Goal: Transaction & Acquisition: Obtain resource

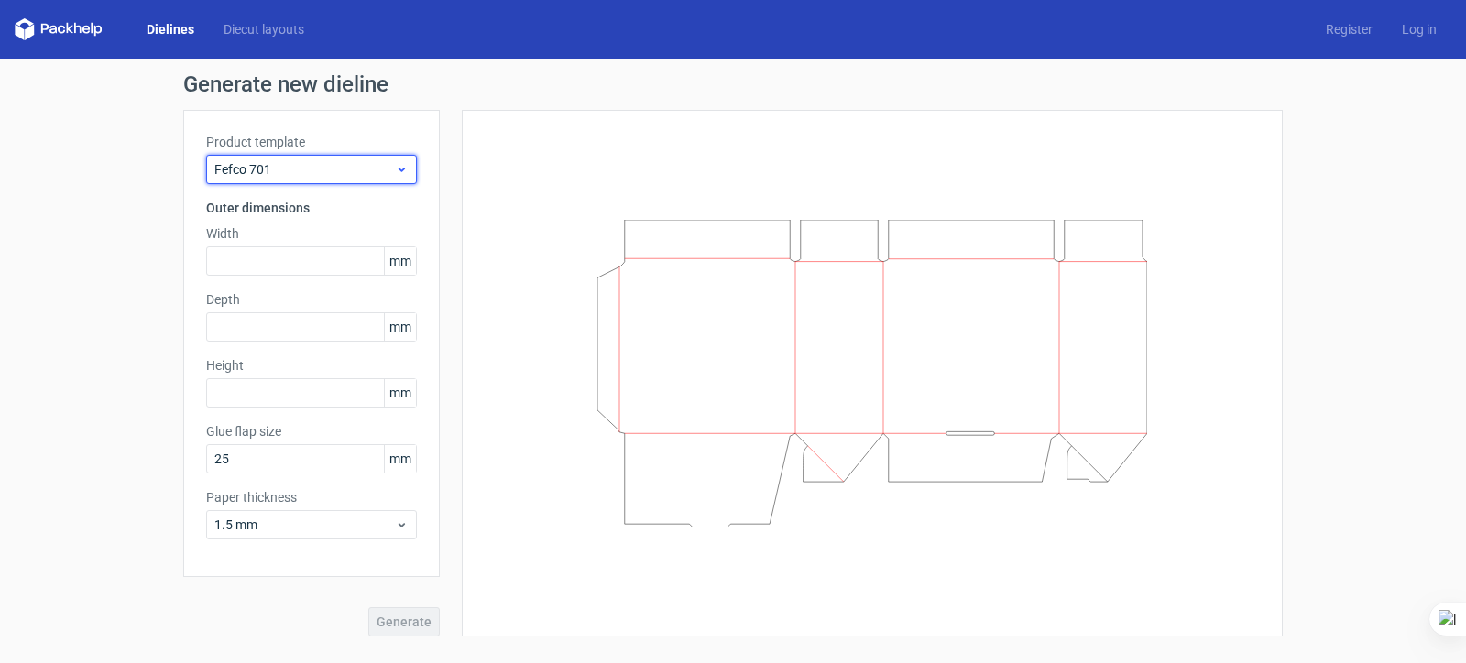
click at [319, 167] on span "Fefco 701" at bounding box center [304, 169] width 181 height 18
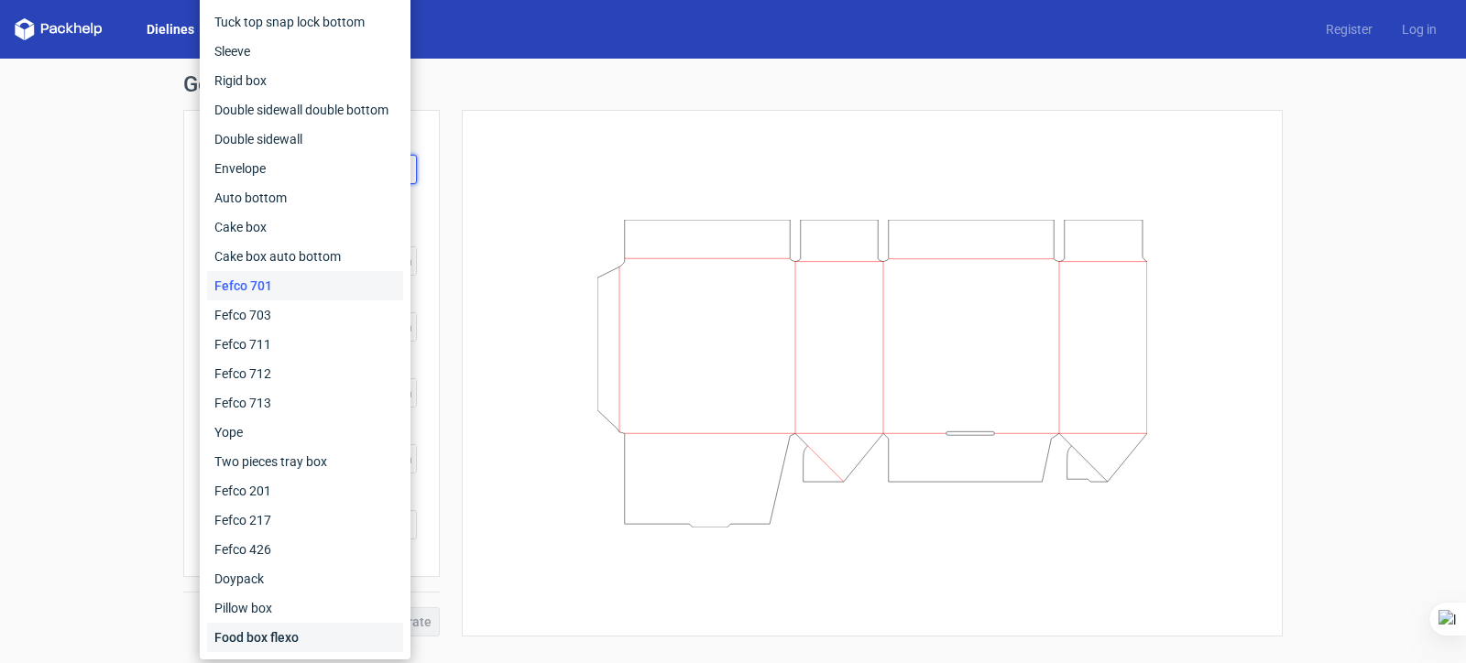
click at [346, 625] on div "Food box flexo" at bounding box center [305, 637] width 196 height 29
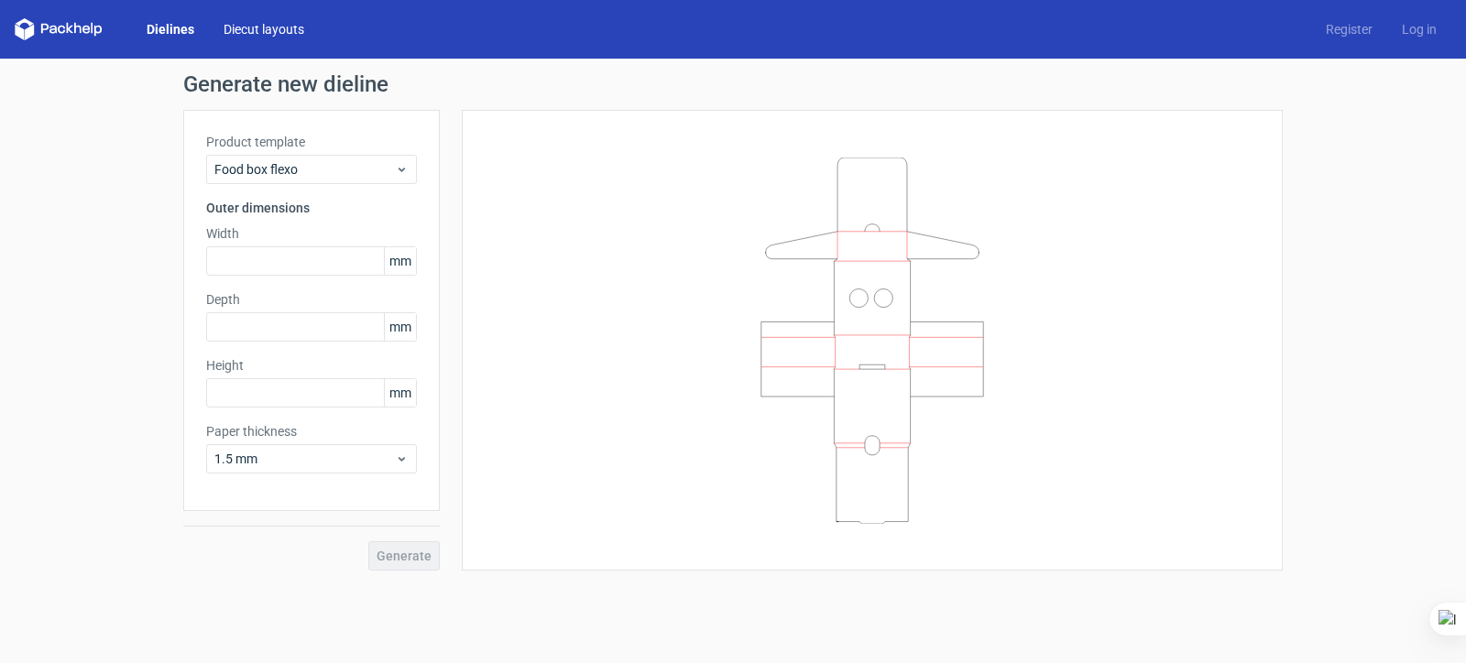
click at [251, 27] on link "Diecut layouts" at bounding box center [264, 29] width 110 height 18
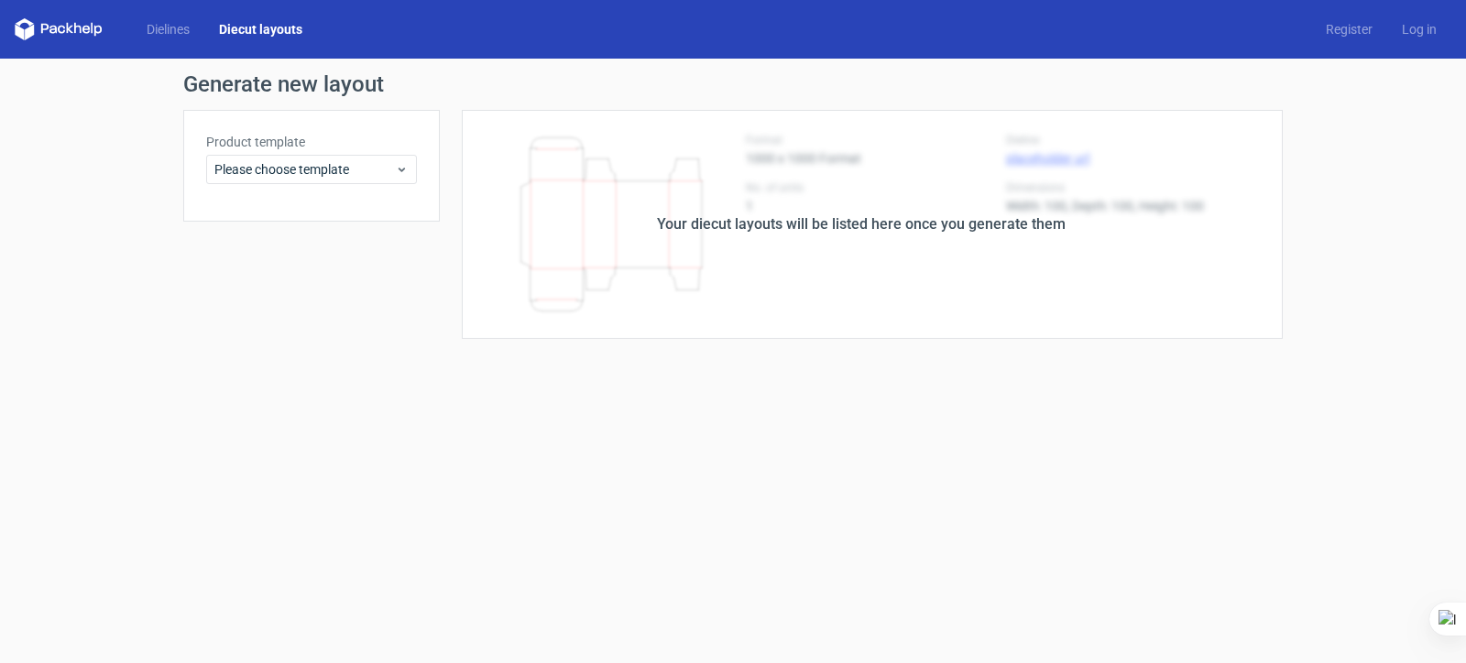
drag, startPoint x: 111, startPoint y: 34, endPoint x: 73, endPoint y: 28, distance: 38.0
click at [108, 34] on div "Dielines Diecut layouts" at bounding box center [166, 29] width 302 height 22
click at [40, 24] on icon at bounding box center [59, 29] width 88 height 22
click at [28, 32] on polygon at bounding box center [29, 32] width 9 height 16
click at [164, 31] on link "Dielines" at bounding box center [168, 29] width 72 height 18
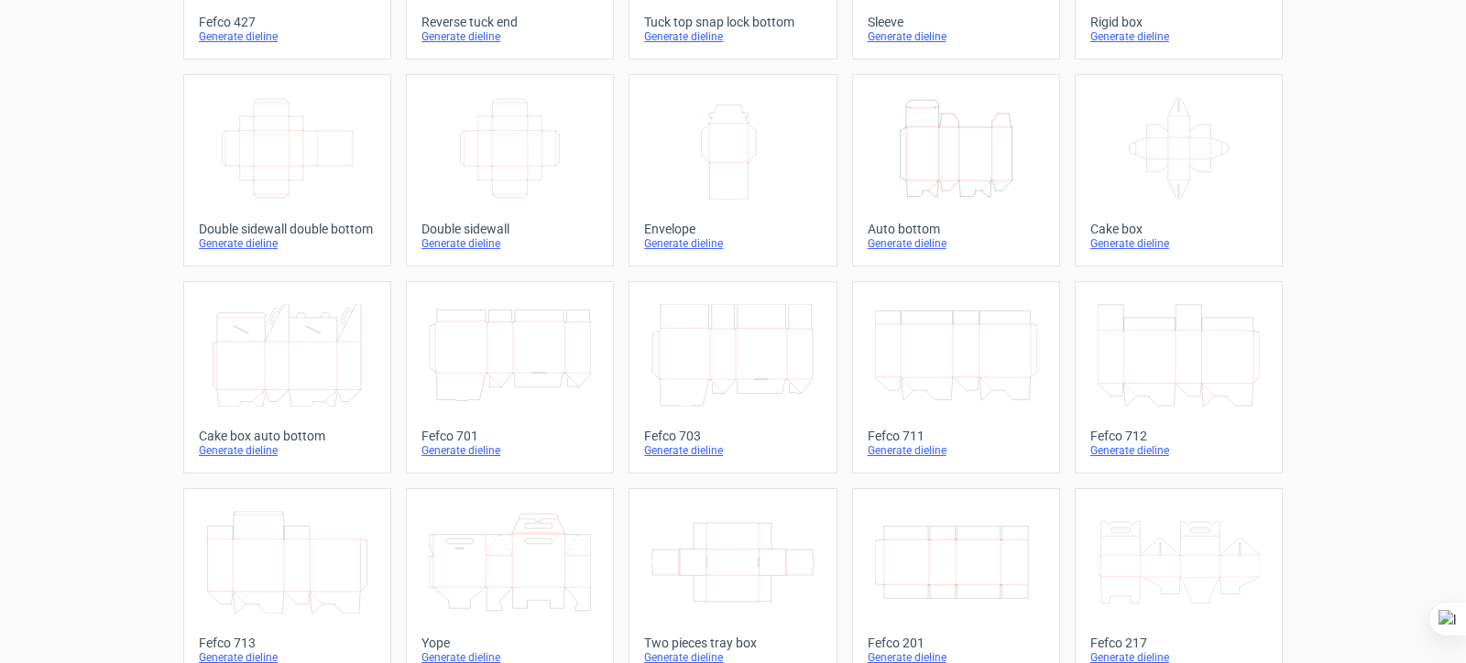
scroll to position [275, 0]
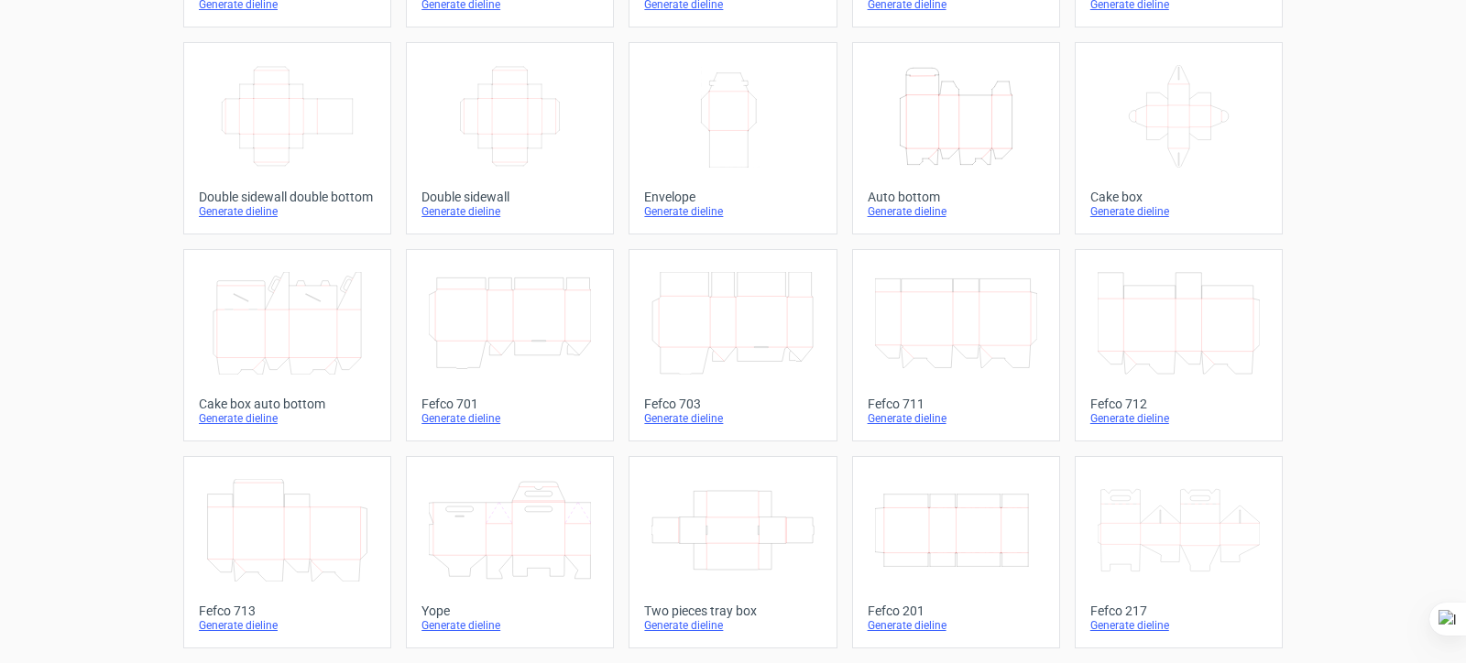
click at [1142, 143] on icon at bounding box center [1179, 116] width 162 height 103
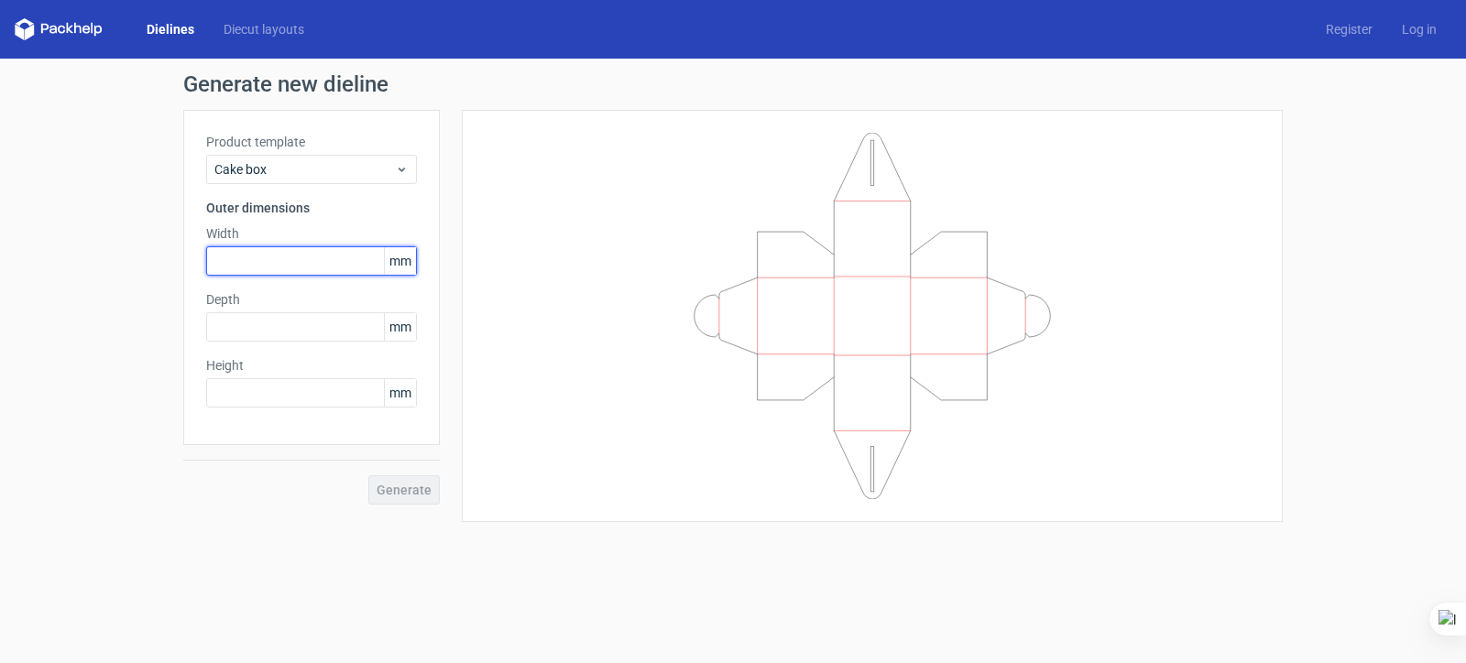
click at [273, 259] on input "text" at bounding box center [311, 260] width 211 height 29
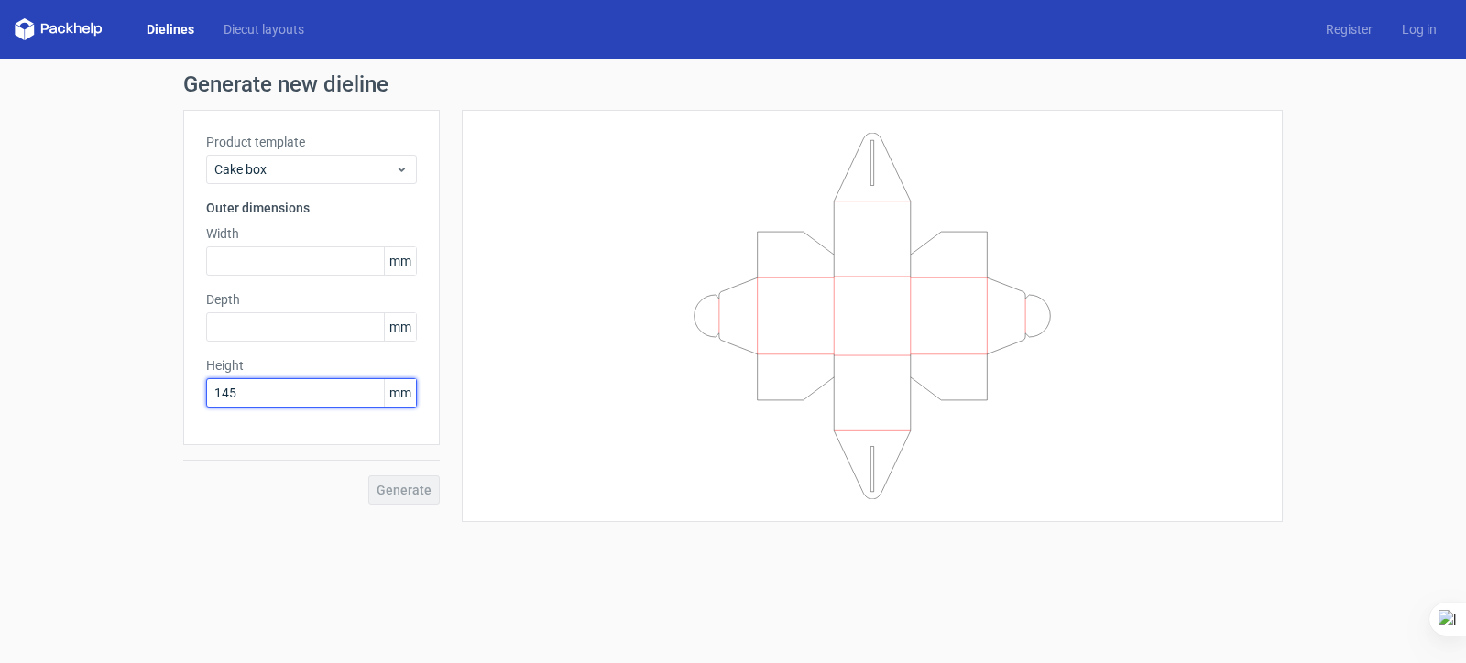
type input "145"
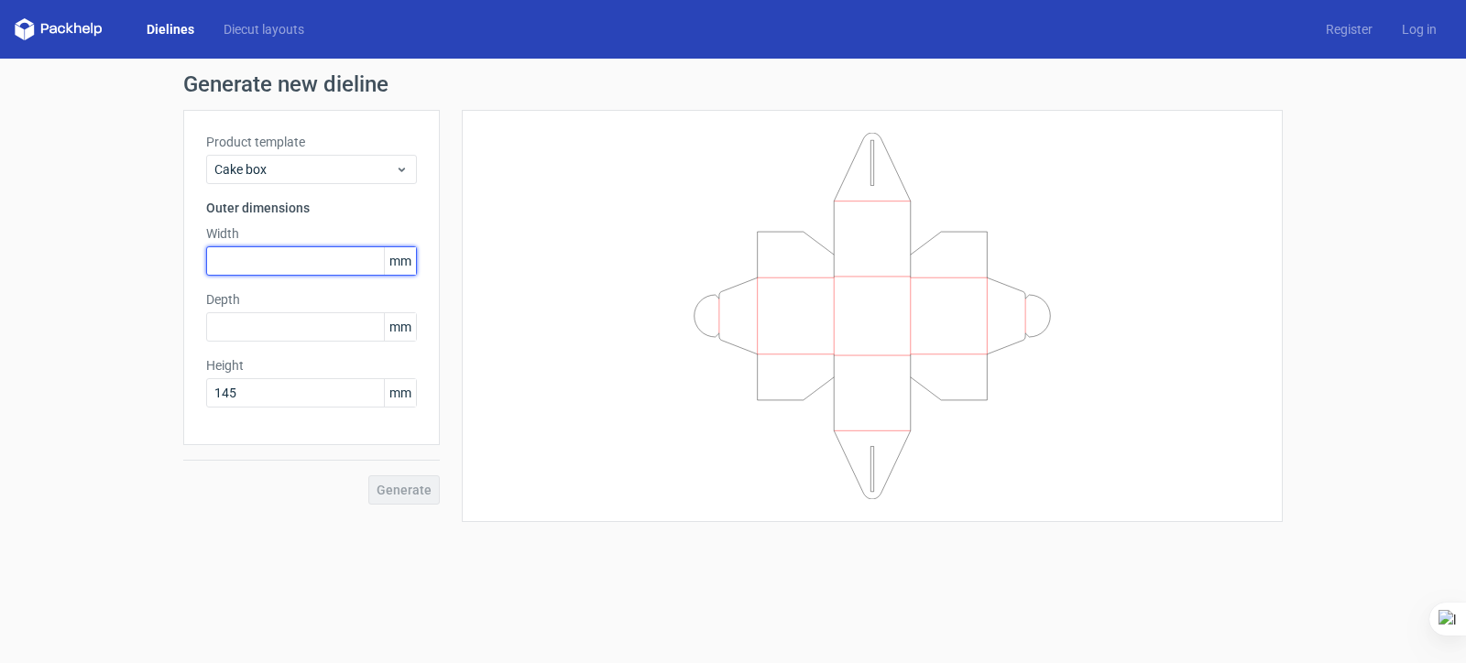
click at [295, 271] on input "text" at bounding box center [311, 260] width 211 height 29
type input "175"
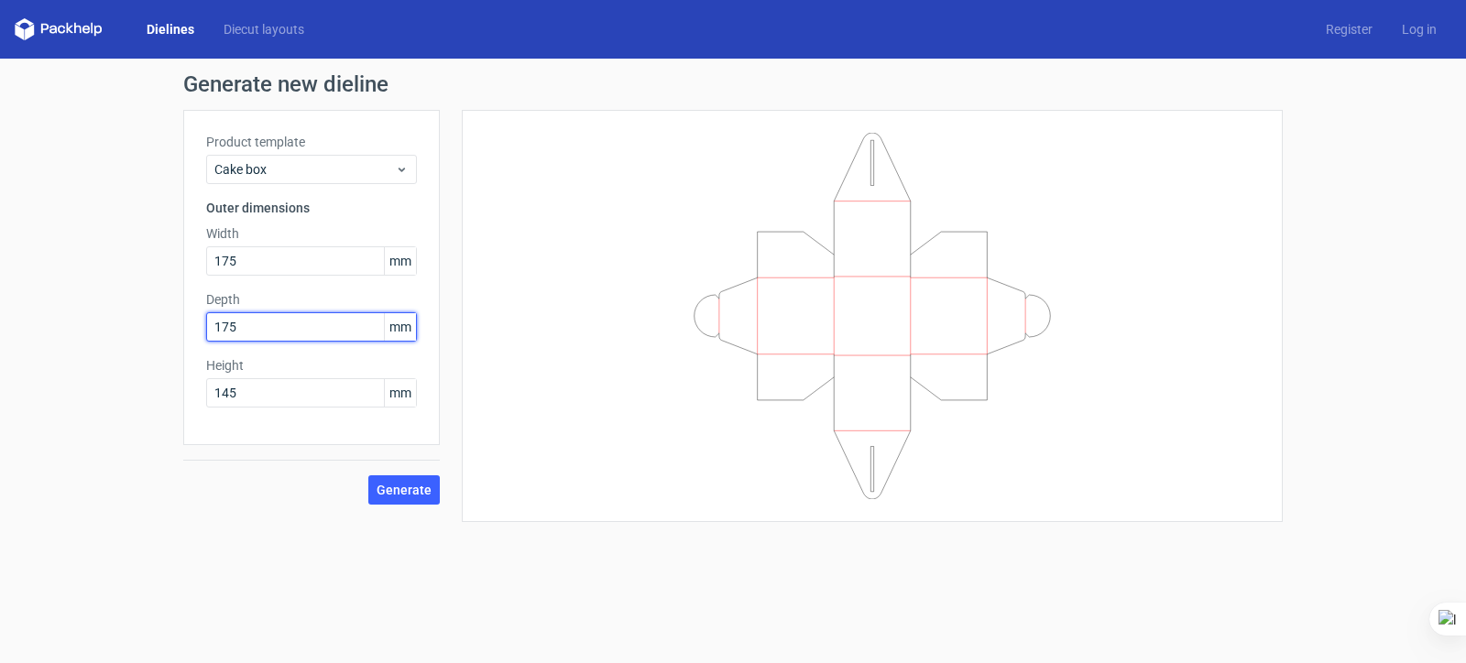
type input "175"
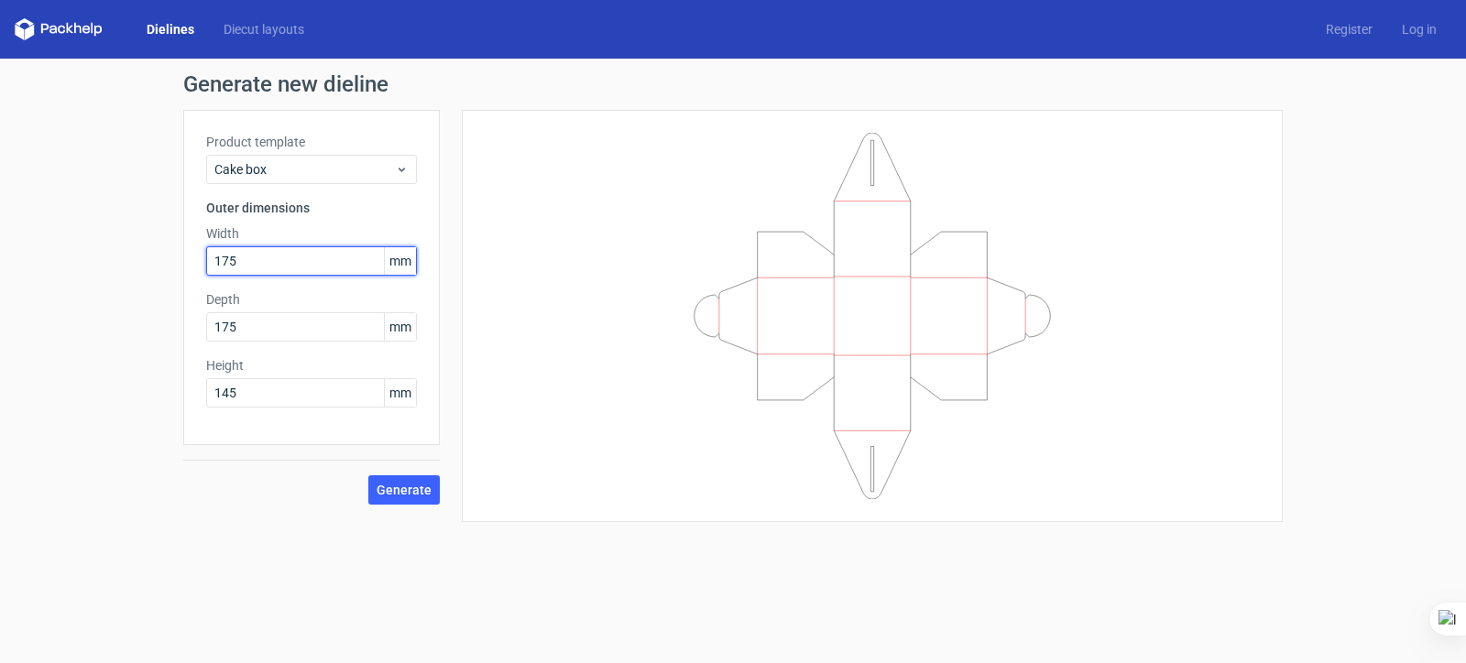
click at [93, 237] on div "Generate new dieline Product template Cake box Outer dimensions Width 175 mm De…" at bounding box center [733, 298] width 1466 height 478
type input "180"
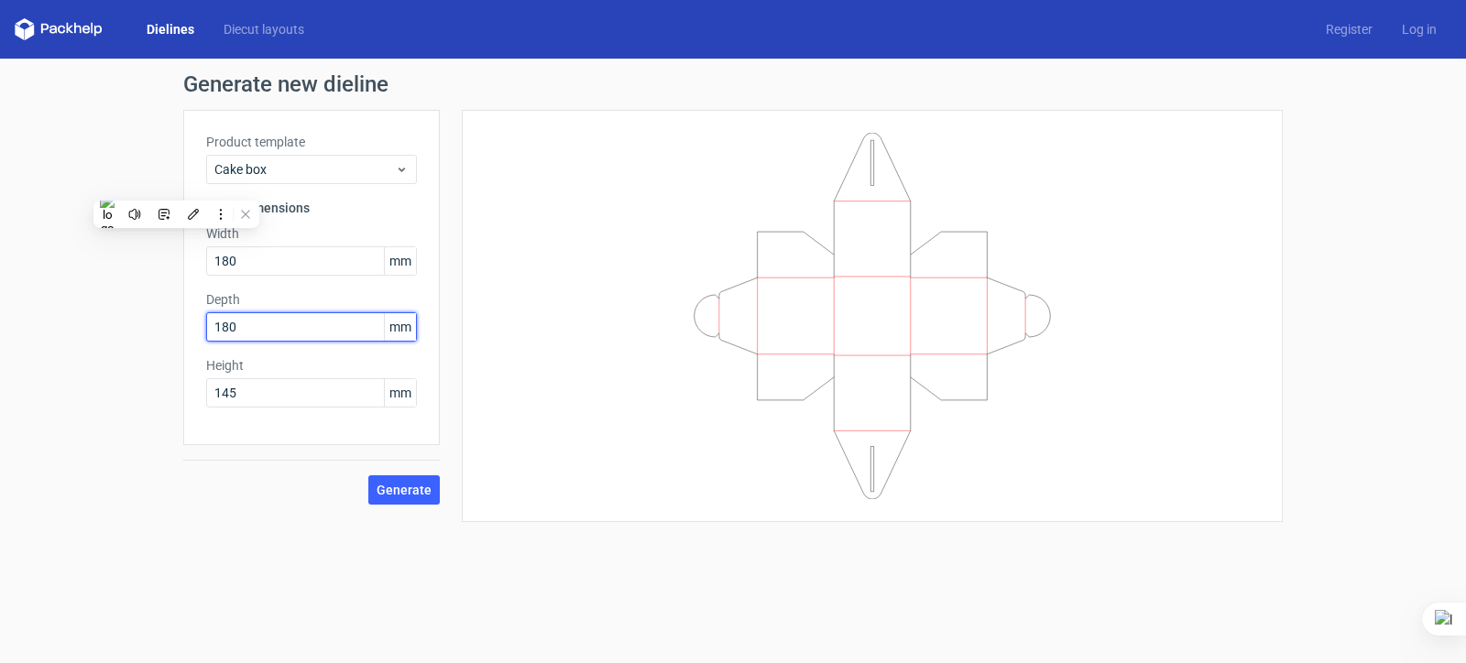
type input "180"
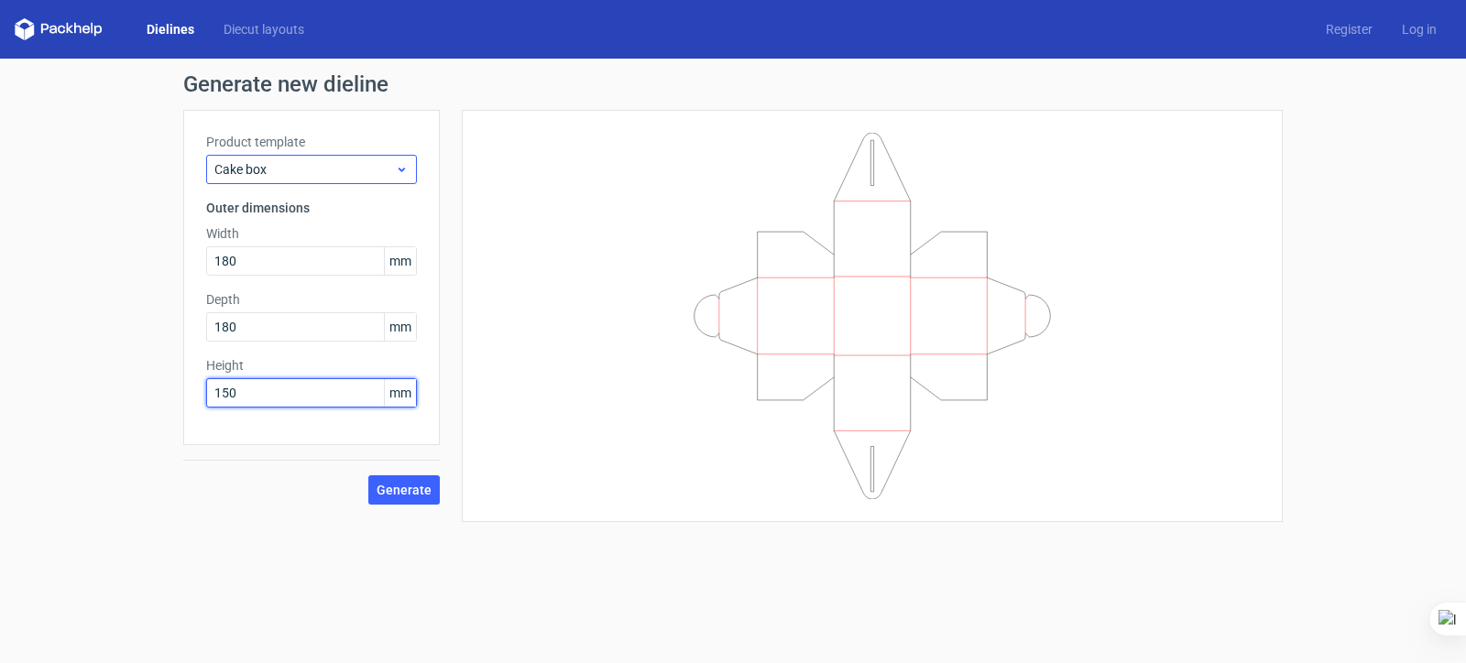
type input "150"
click at [301, 159] on div "Cake box" at bounding box center [311, 169] width 211 height 29
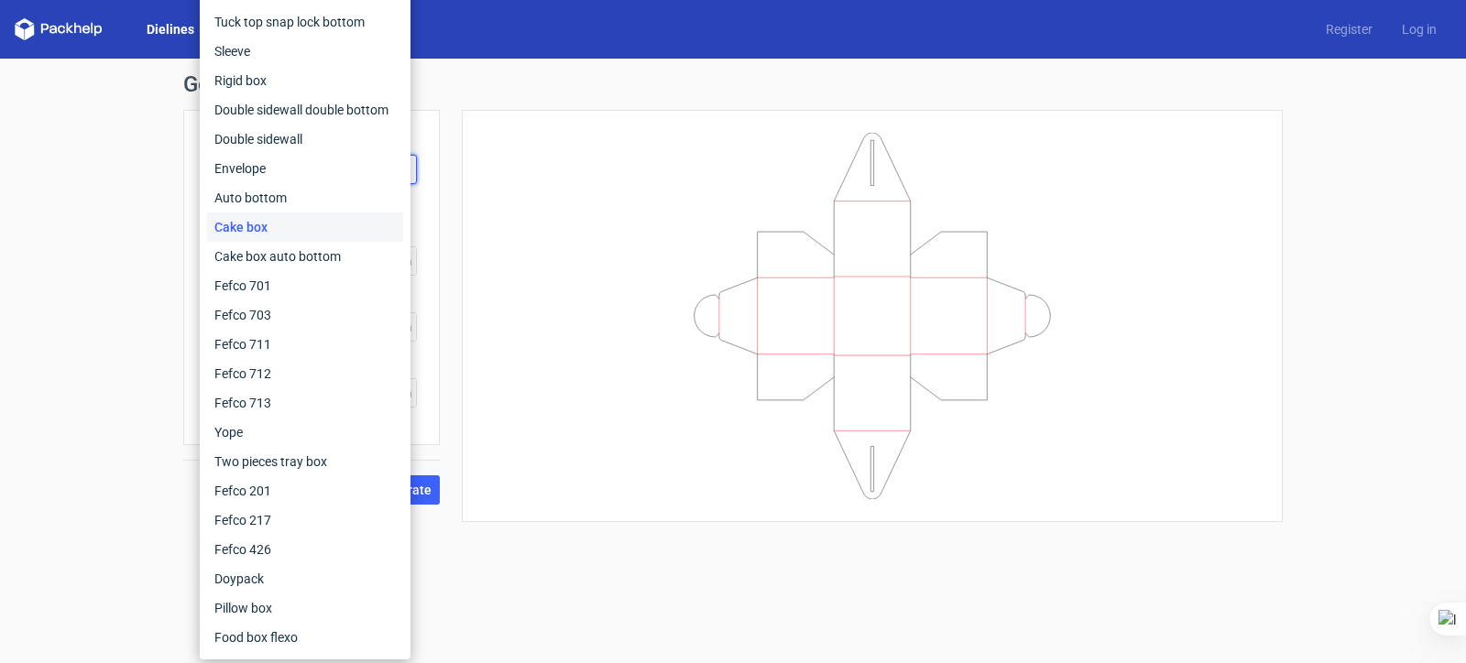
click at [282, 224] on div "Cake box" at bounding box center [305, 227] width 196 height 29
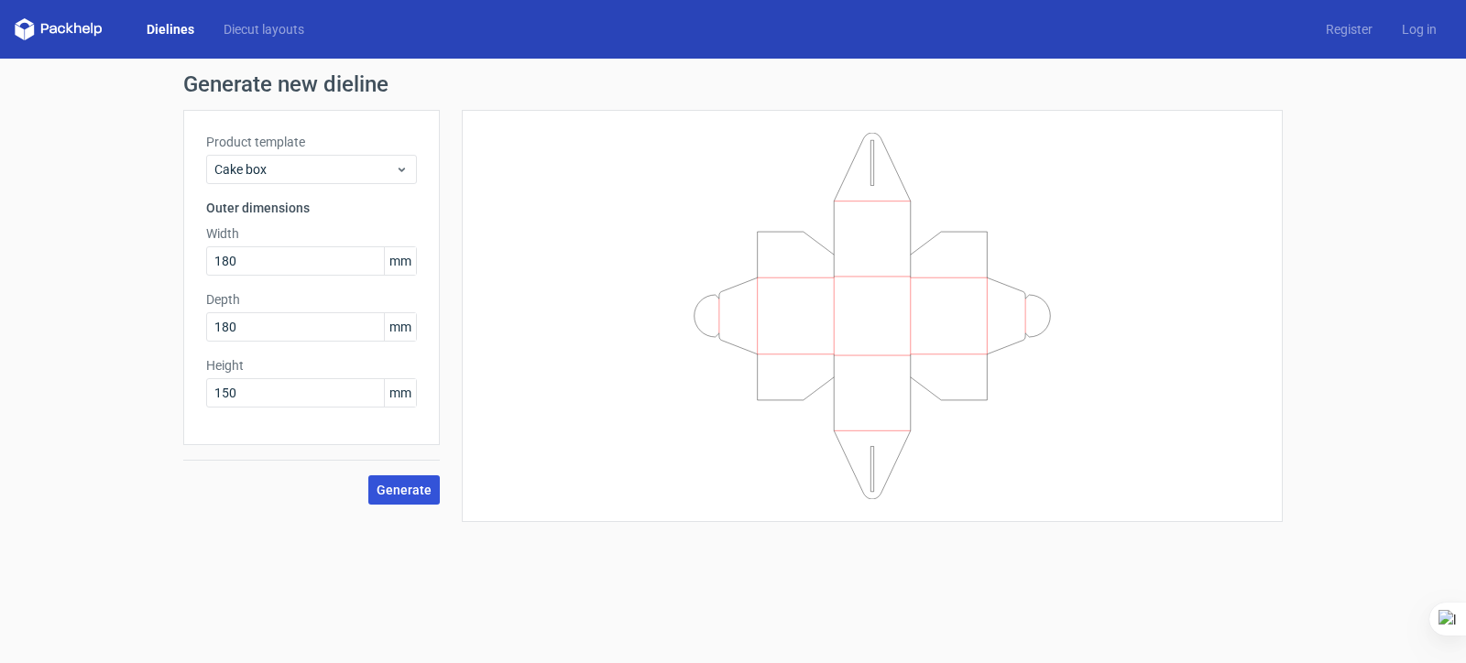
click at [426, 491] on span "Generate" at bounding box center [404, 490] width 55 height 13
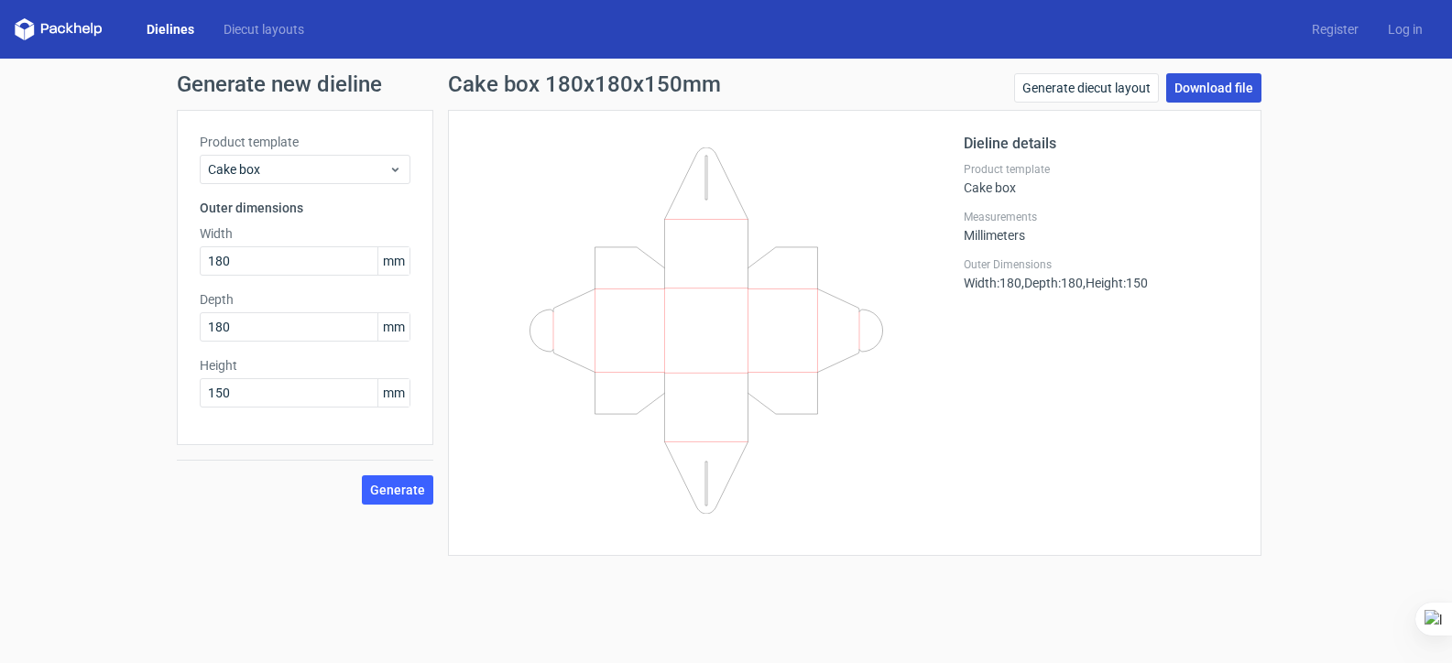
click at [1246, 81] on link "Download file" at bounding box center [1214, 87] width 95 height 29
